Goal: Transaction & Acquisition: Purchase product/service

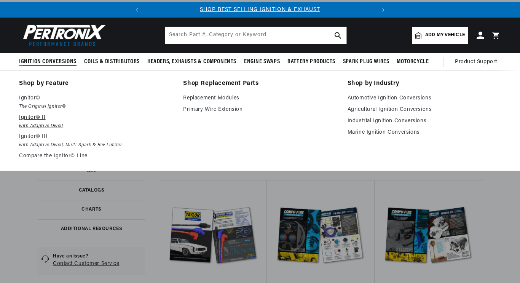
scroll to position [0, 242]
click at [34, 121] on p "Ignitor© II" at bounding box center [96, 117] width 154 height 9
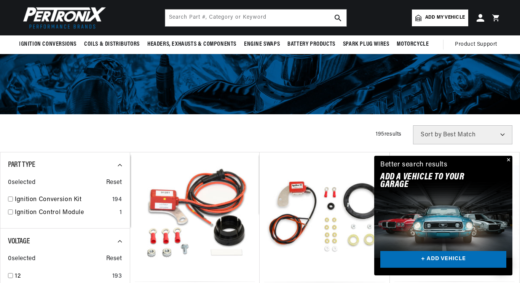
click at [509, 159] on button "Close" at bounding box center [508, 160] width 9 height 9
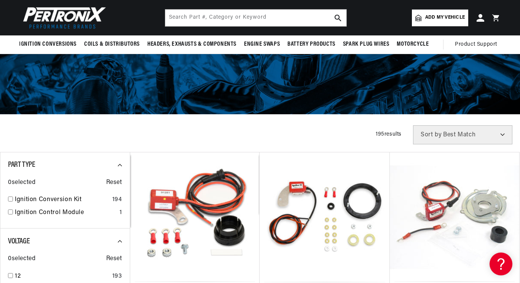
click at [120, 139] on div "Filters 195 results Show Universal Parts Sort by Best Match Featured Name, A-Z …" at bounding box center [260, 134] width 520 height 19
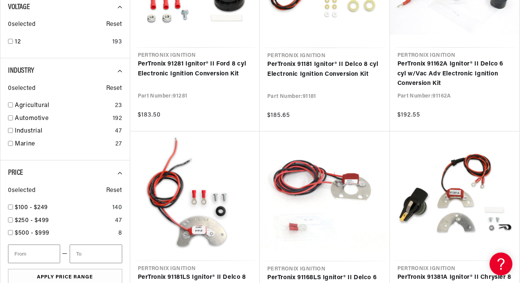
scroll to position [366, 0]
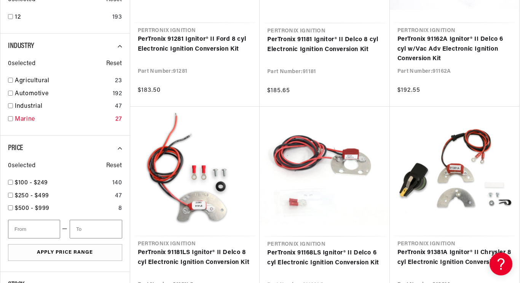
click at [13, 117] on div "Marine 27" at bounding box center [65, 121] width 114 height 13
checkbox input "true"
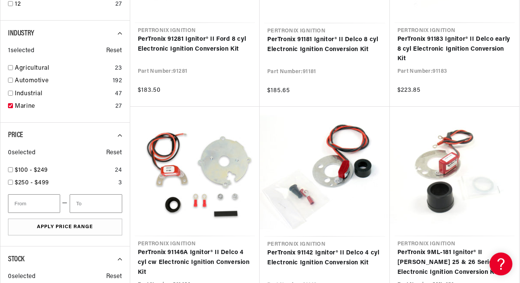
scroll to position [0, 231]
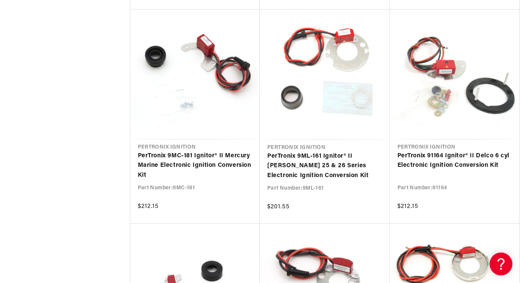
scroll to position [1555, 0]
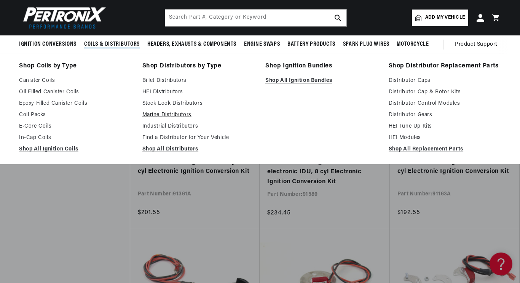
click at [185, 116] on link "Marine Distributors" at bounding box center [199, 114] width 113 height 9
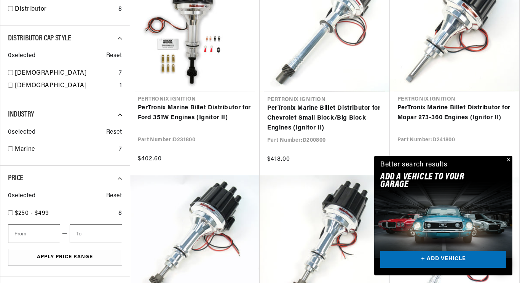
scroll to position [0, 231]
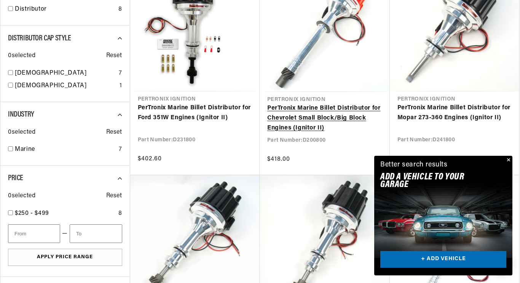
click at [300, 117] on link "PerTronix Marine Billet Distributor for Chevrolet Small Block/Big Block Engines…" at bounding box center [324, 118] width 115 height 29
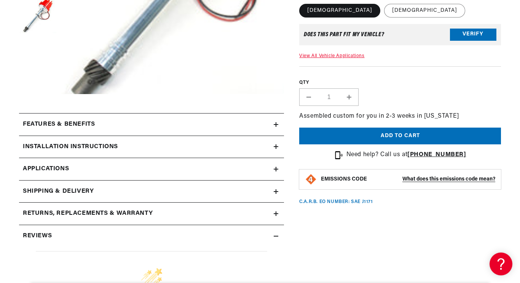
click at [102, 148] on h2 "Installation instructions" at bounding box center [70, 147] width 95 height 10
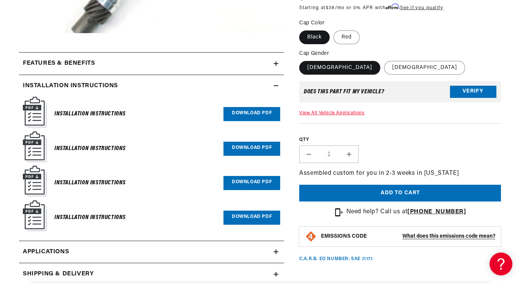
click at [439, 236] on strong "What does this emissions code mean?" at bounding box center [449, 237] width 93 height 6
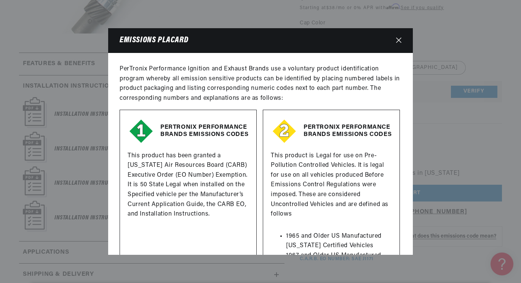
click at [217, 194] on p "This product has been granted a [US_STATE] Air Resources Board (CARB) Executive…" at bounding box center [188, 185] width 121 height 68
click at [398, 39] on icon "Close" at bounding box center [398, 40] width 5 height 5
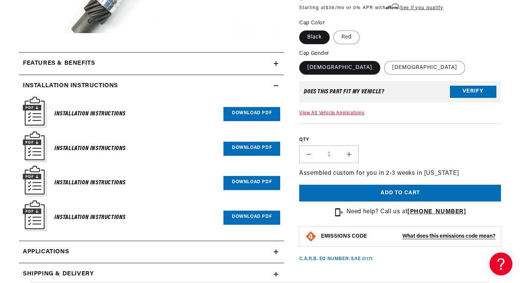
click at [290, 152] on div "PerTronix Marine Billet Distributor for Chevrolet Small Block/Big Block Engines…" at bounding box center [392, 137] width 217 height 654
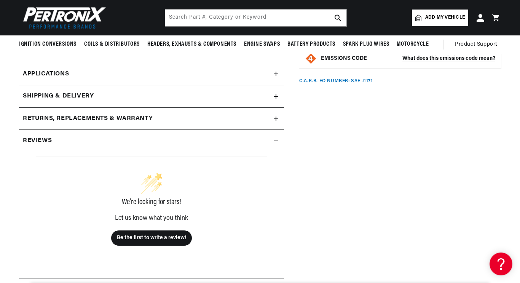
scroll to position [472, 0]
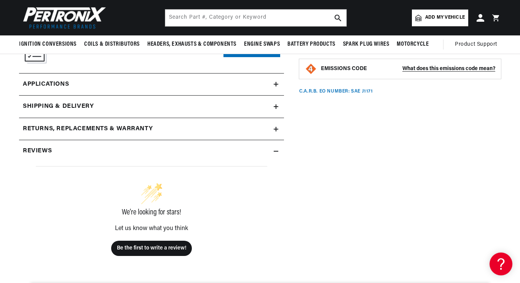
click at [279, 85] on link "Applications" at bounding box center [151, 85] width 265 height 22
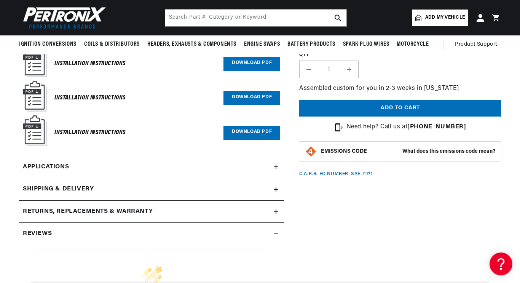
click at [277, 165] on icon at bounding box center [276, 167] width 5 height 5
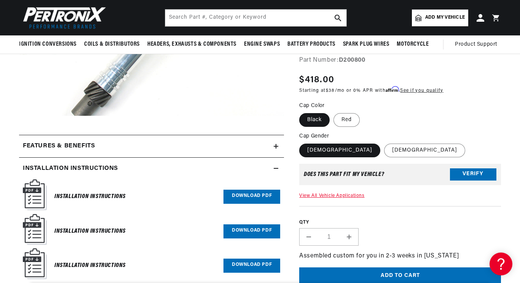
click at [277, 165] on summary "Installation instructions" at bounding box center [151, 169] width 265 height 22
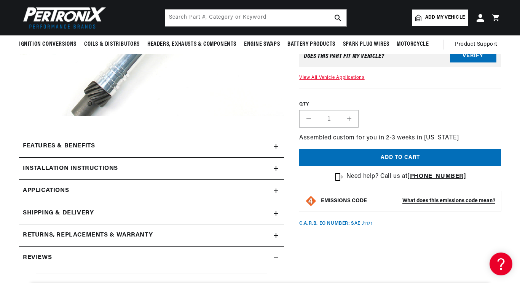
click at [278, 144] on icon at bounding box center [276, 146] width 5 height 5
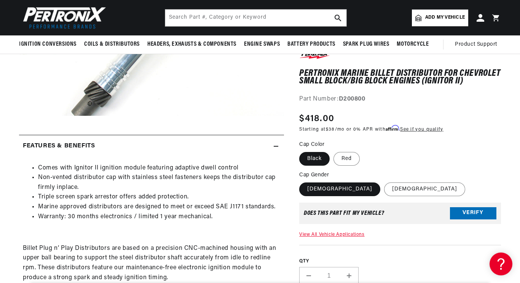
click at [275, 225] on div "Comes with Ignitor II ignition module featuring adaptive dwell control Non-vent…" at bounding box center [151, 248] width 265 height 171
